Goal: Task Accomplishment & Management: Manage account settings

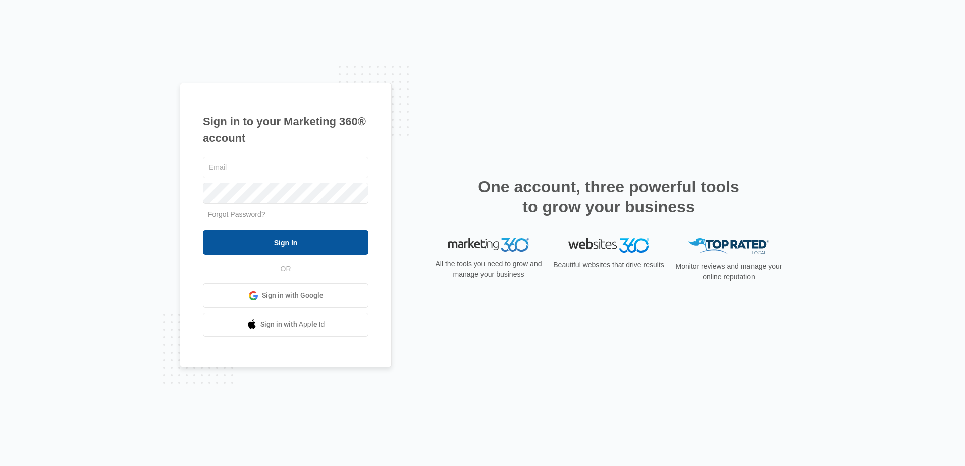
type input "[EMAIL_ADDRESS][DOMAIN_NAME]"
click at [259, 235] on input "Sign In" at bounding box center [286, 243] width 166 height 24
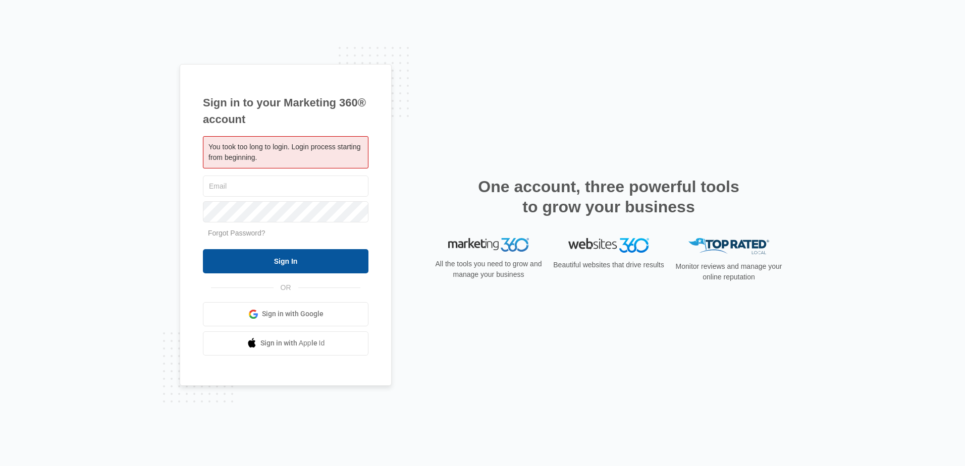
type input "[EMAIL_ADDRESS][DOMAIN_NAME]"
click at [249, 262] on input "Sign In" at bounding box center [286, 261] width 166 height 24
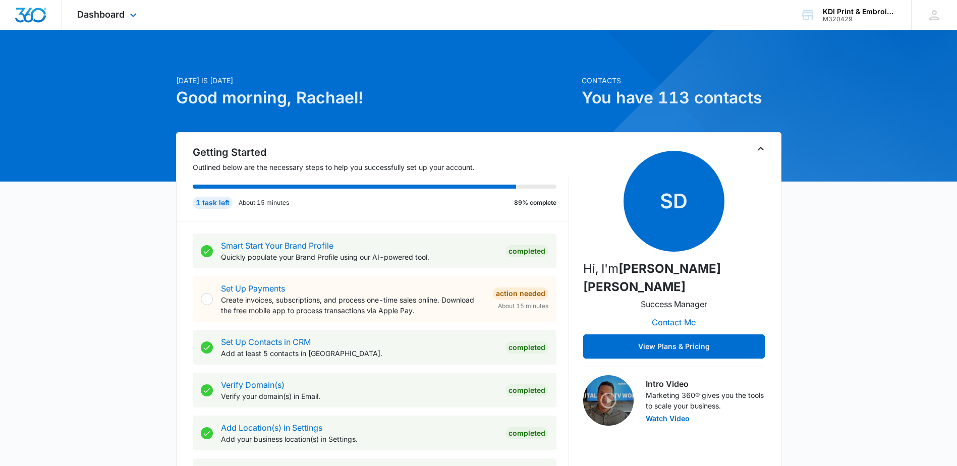
click at [127, 15] on div "Dashboard Apps Reputation Websites Forms CRM Email Social Content Ads Intellige…" at bounding box center [108, 15] width 92 height 30
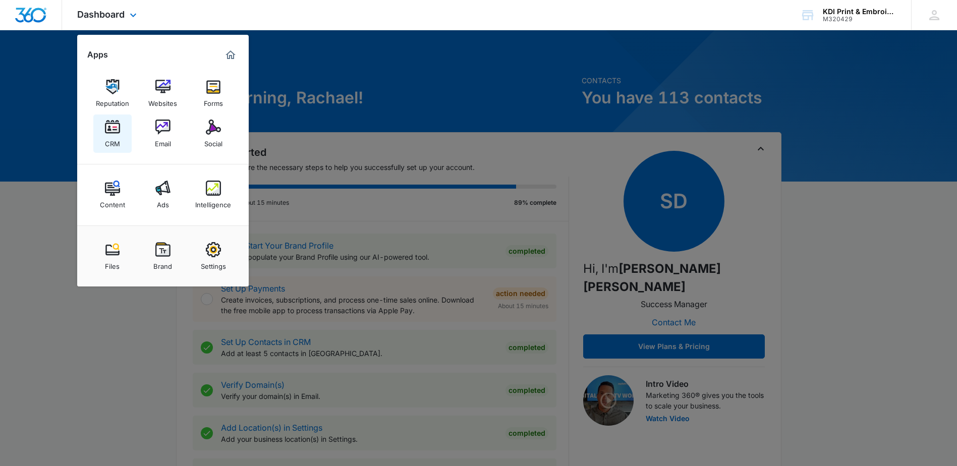
click at [114, 135] on div "CRM" at bounding box center [112, 141] width 15 height 13
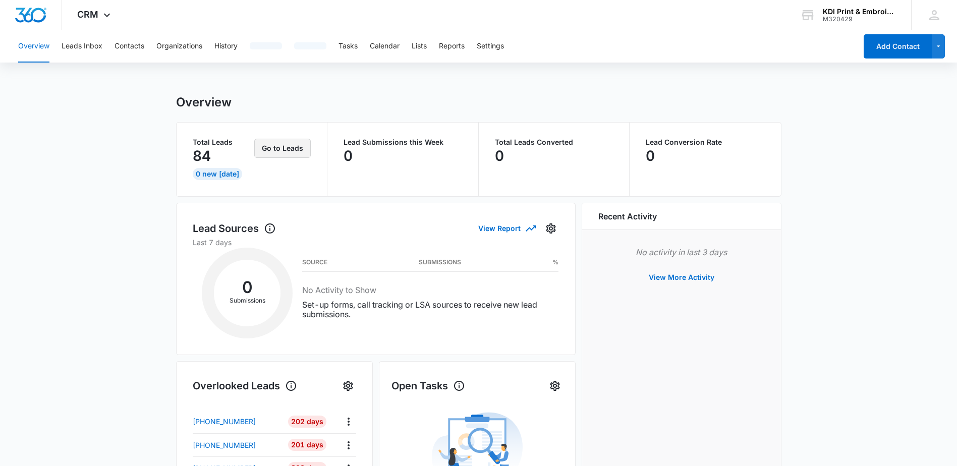
click at [265, 148] on button "Go to Leads" at bounding box center [282, 148] width 57 height 19
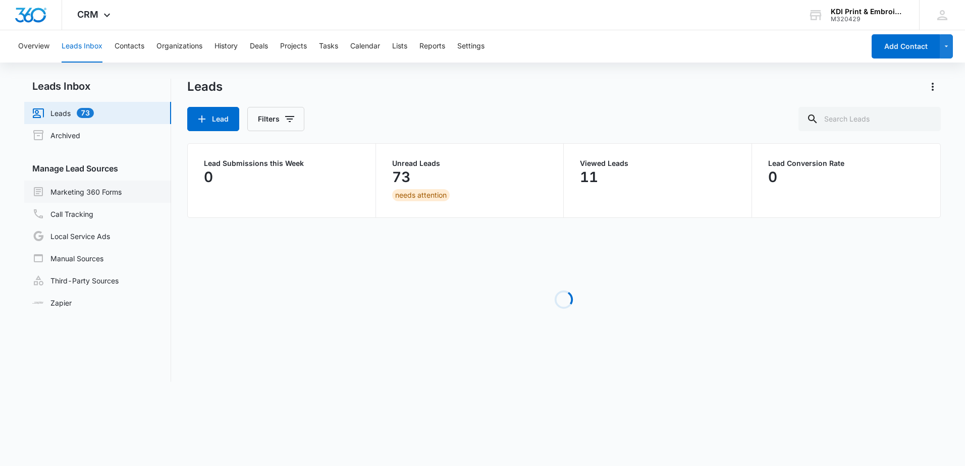
click at [86, 191] on link "Marketing 360 Forms" at bounding box center [76, 192] width 89 height 12
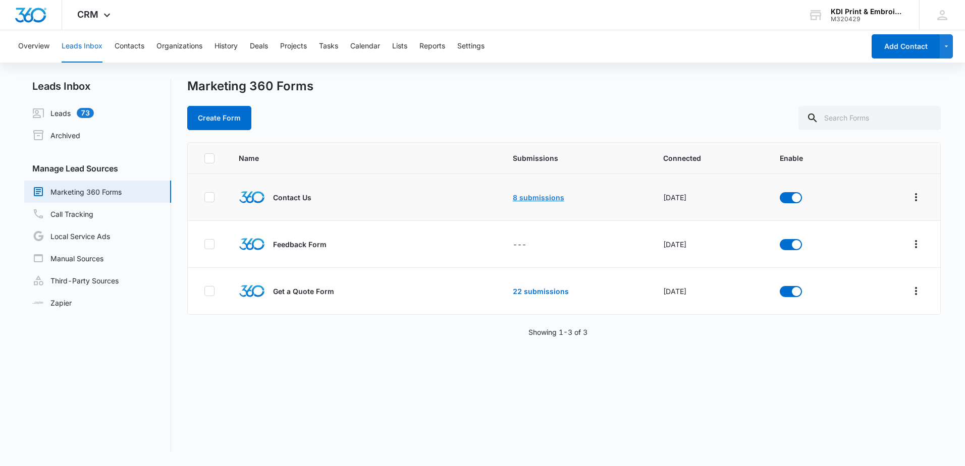
click at [515, 196] on link "8 submissions" at bounding box center [538, 197] width 51 height 9
